Goal: Information Seeking & Learning: Learn about a topic

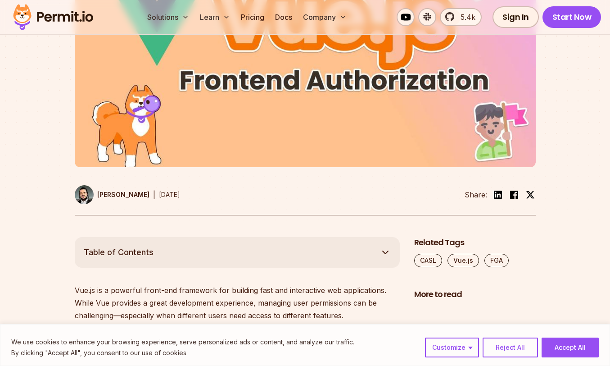
scroll to position [758, 0]
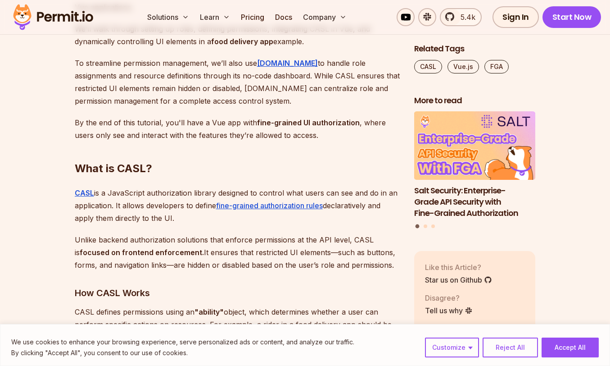
click at [25, 14] on img at bounding box center [53, 17] width 88 height 31
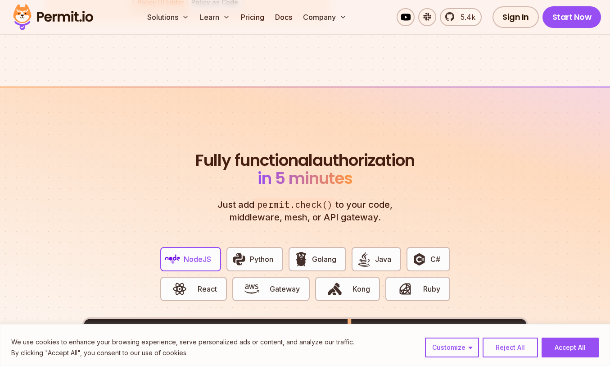
scroll to position [2232, 0]
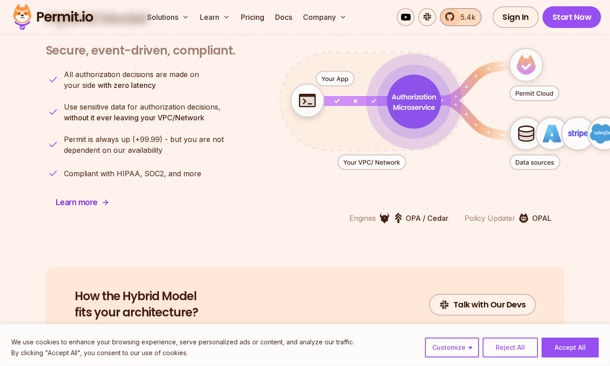
click at [453, 17] on link "5.4k" at bounding box center [461, 17] width 42 height 18
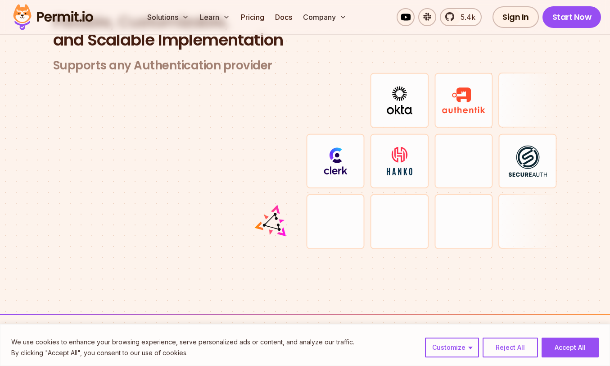
scroll to position [2661, 0]
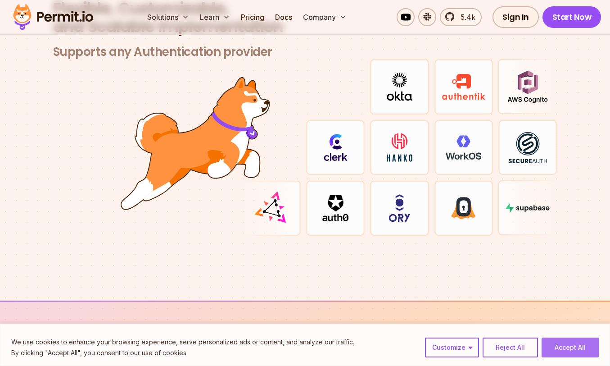
click at [581, 344] on button "Accept All" at bounding box center [570, 347] width 57 height 20
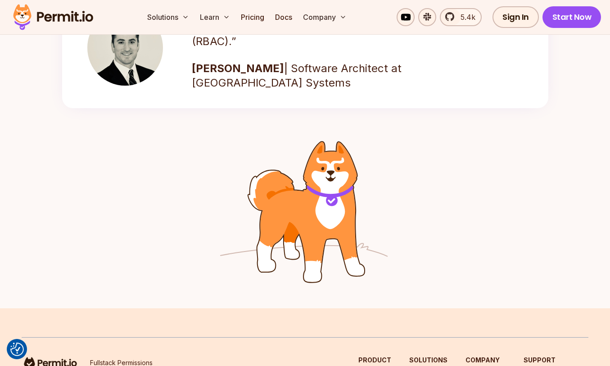
scroll to position [1521, 0]
